Goal: Information Seeking & Learning: Understand process/instructions

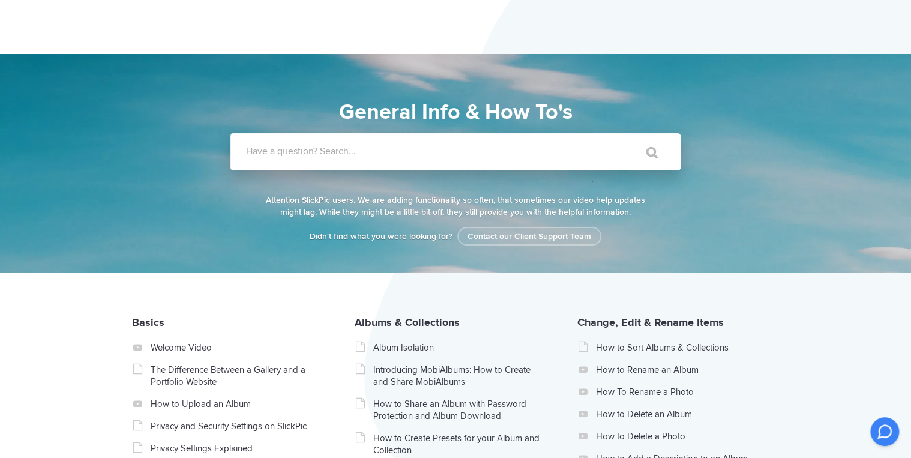
click at [261, 150] on label "Have a question? Search..." at bounding box center [471, 151] width 450 height 12
click at [261, 150] on input "Have a question? Search..." at bounding box center [430, 151] width 401 height 37
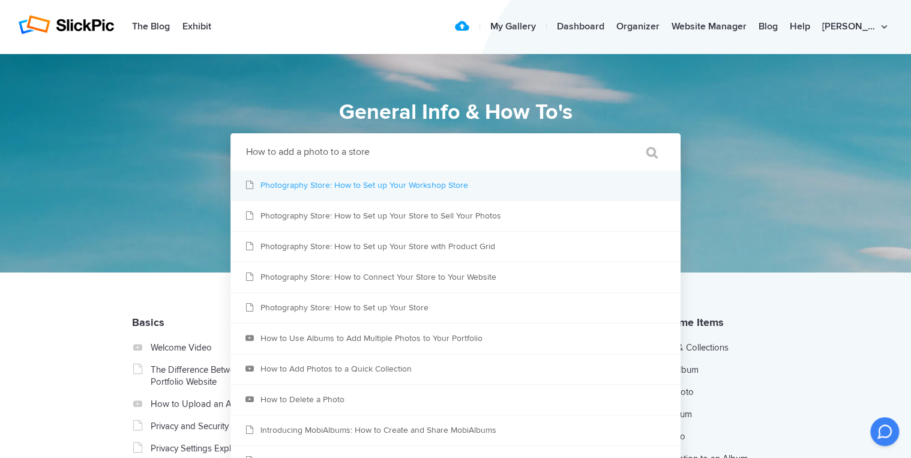
type input "How to add a photo to a store"
click at [338, 187] on link "Photography Store: How to Set up Your Workshop Store" at bounding box center [455, 185] width 450 height 30
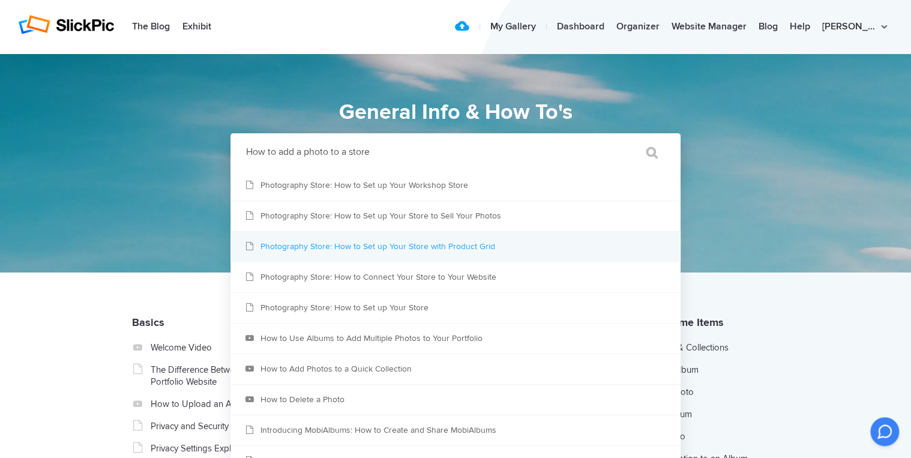
click at [380, 244] on link "Photography Store: How to Set up Your Store with Product Grid" at bounding box center [455, 247] width 450 height 30
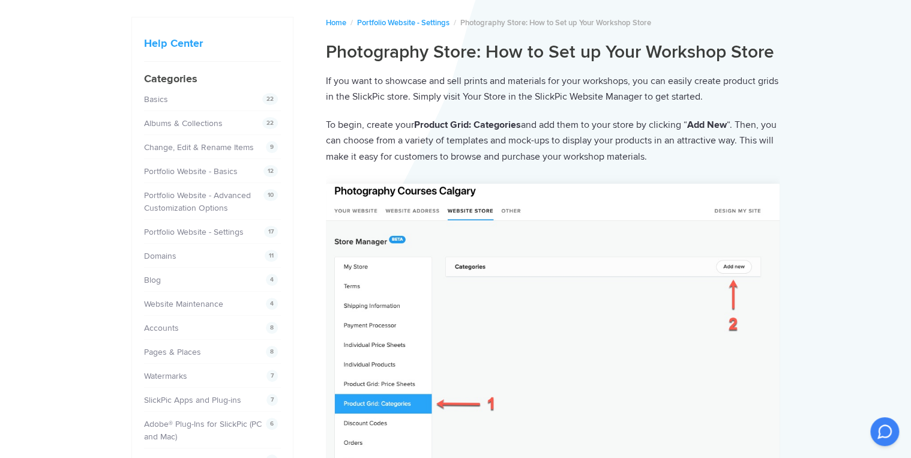
scroll to position [96, 0]
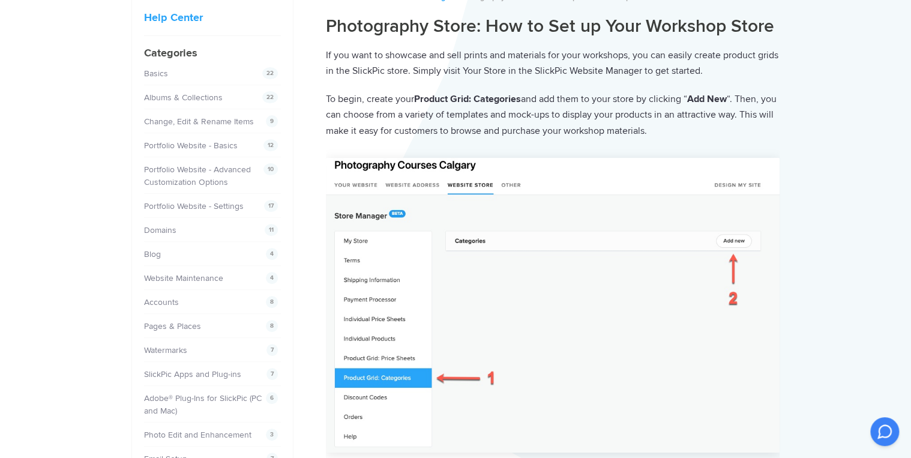
drag, startPoint x: 874, startPoint y: 242, endPoint x: 891, endPoint y: 194, distance: 50.8
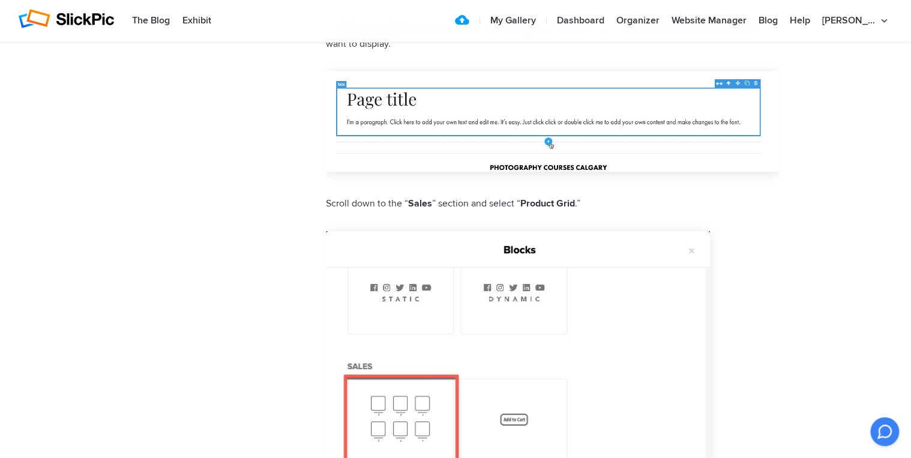
scroll to position [4415, 0]
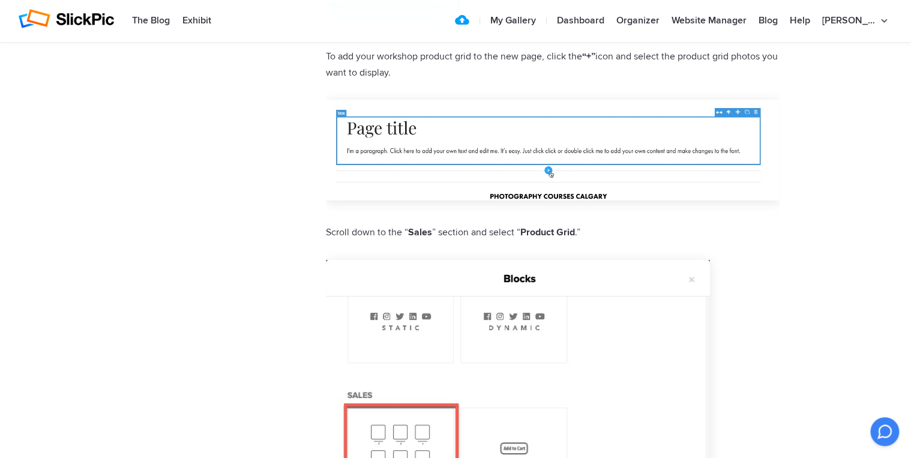
drag, startPoint x: 584, startPoint y: 324, endPoint x: 763, endPoint y: 365, distance: 183.4
click at [763, 365] on p at bounding box center [553, 453] width 454 height 401
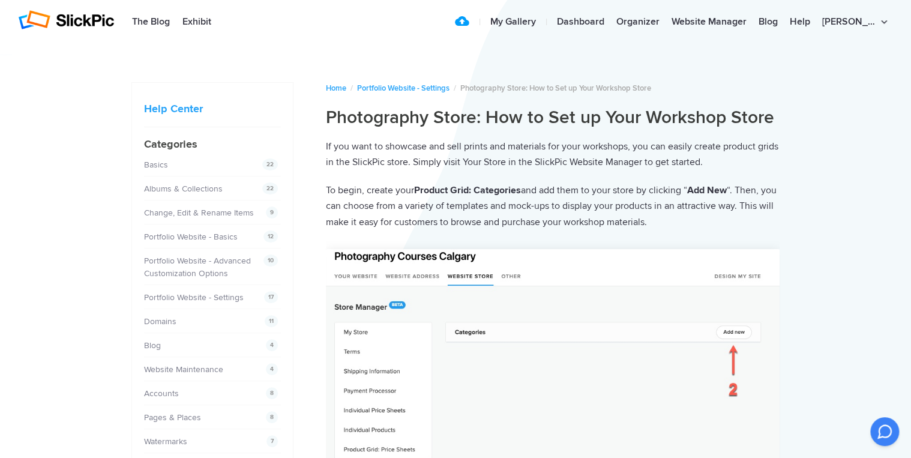
scroll to position [0, 0]
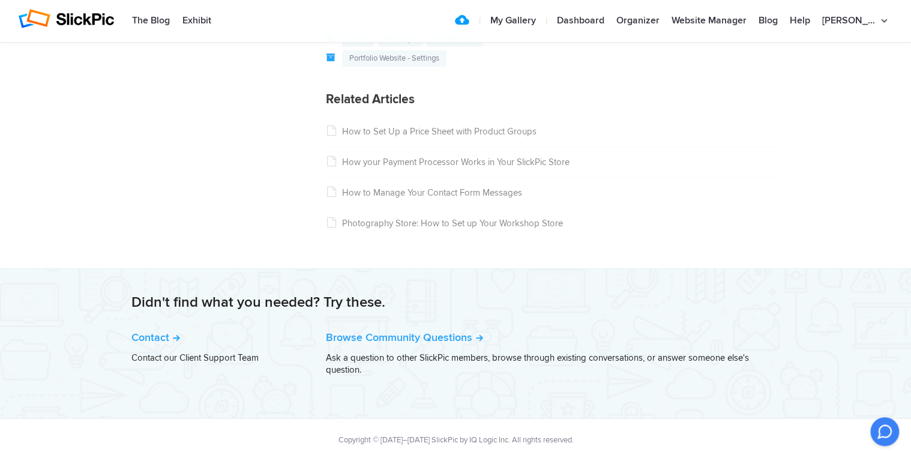
scroll to position [6823, 0]
